Goal: Find specific page/section: Find specific page/section

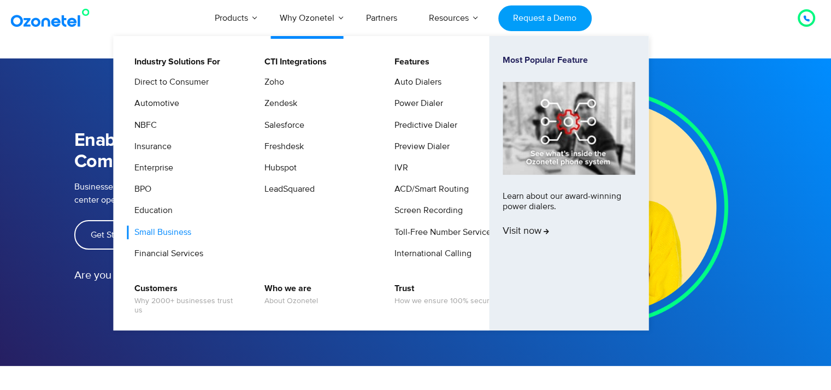
click at [160, 228] on link "Small Business" at bounding box center [160, 233] width 66 height 14
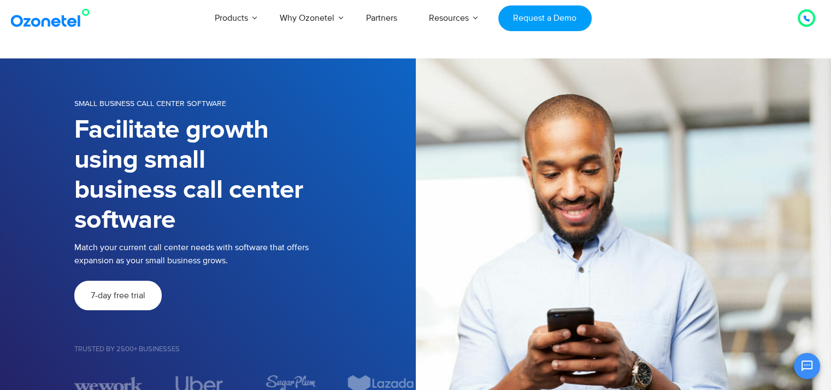
click at [805, 18] on icon at bounding box center [806, 18] width 5 height 5
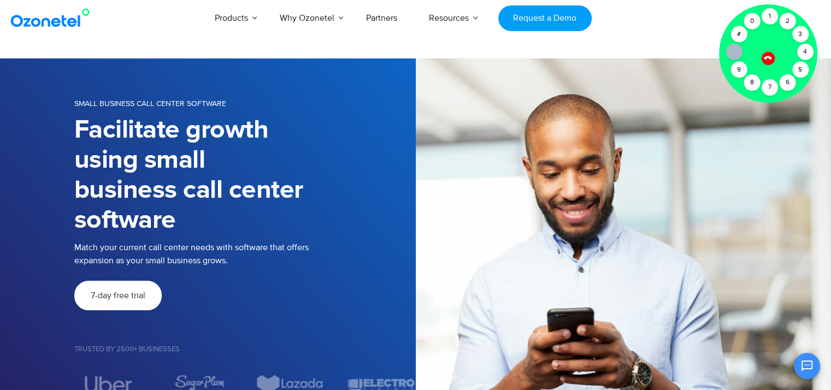
click at [767, 57] on icon at bounding box center [767, 57] width 9 height 9
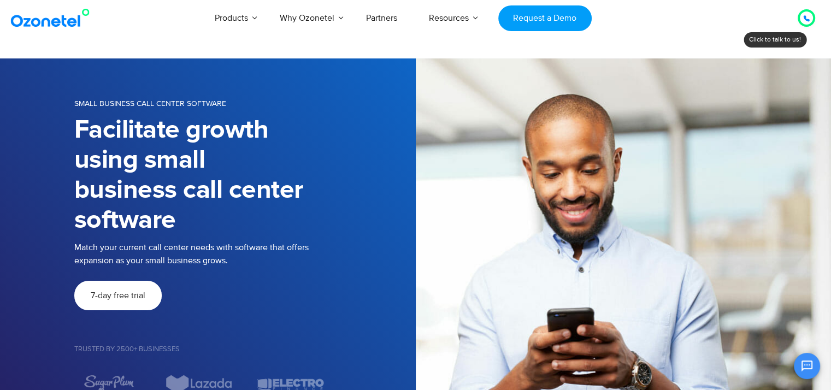
click at [806, 20] on icon at bounding box center [806, 18] width 5 height 5
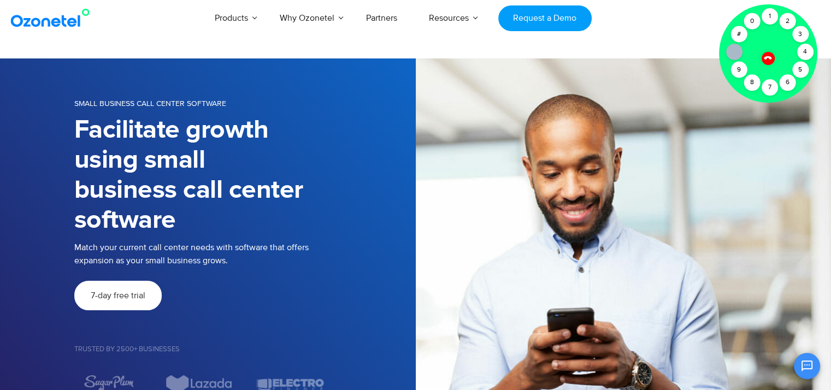
click at [765, 57] on icon at bounding box center [768, 58] width 8 height 8
